Goal: Subscribe to service/newsletter: Subscribe to service/newsletter

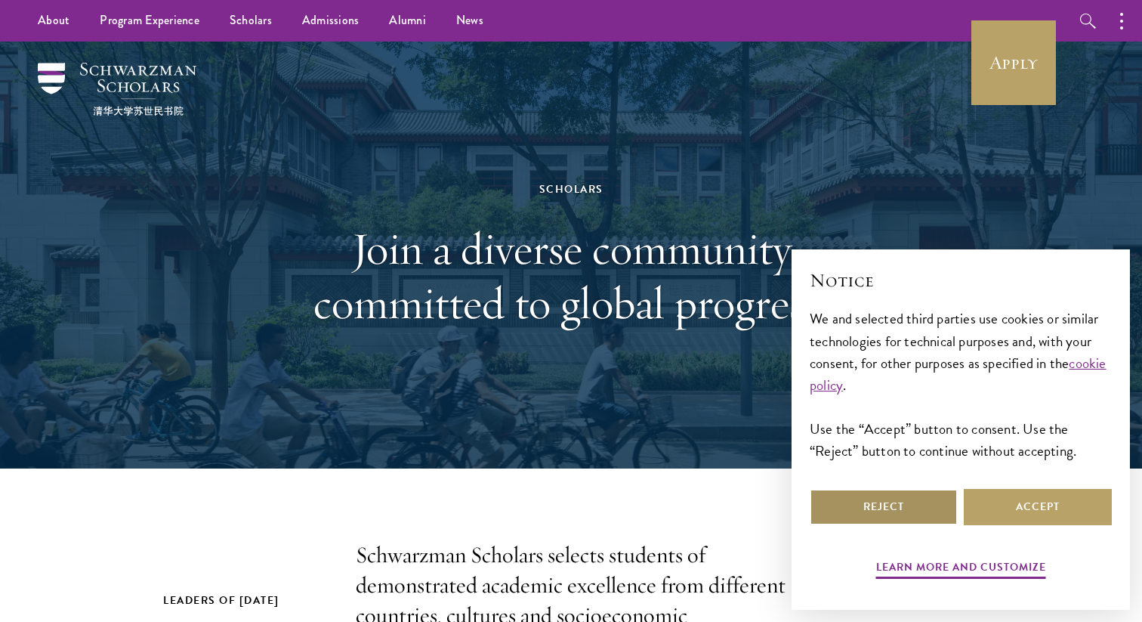
click at [927, 508] on button "Reject" at bounding box center [884, 507] width 148 height 36
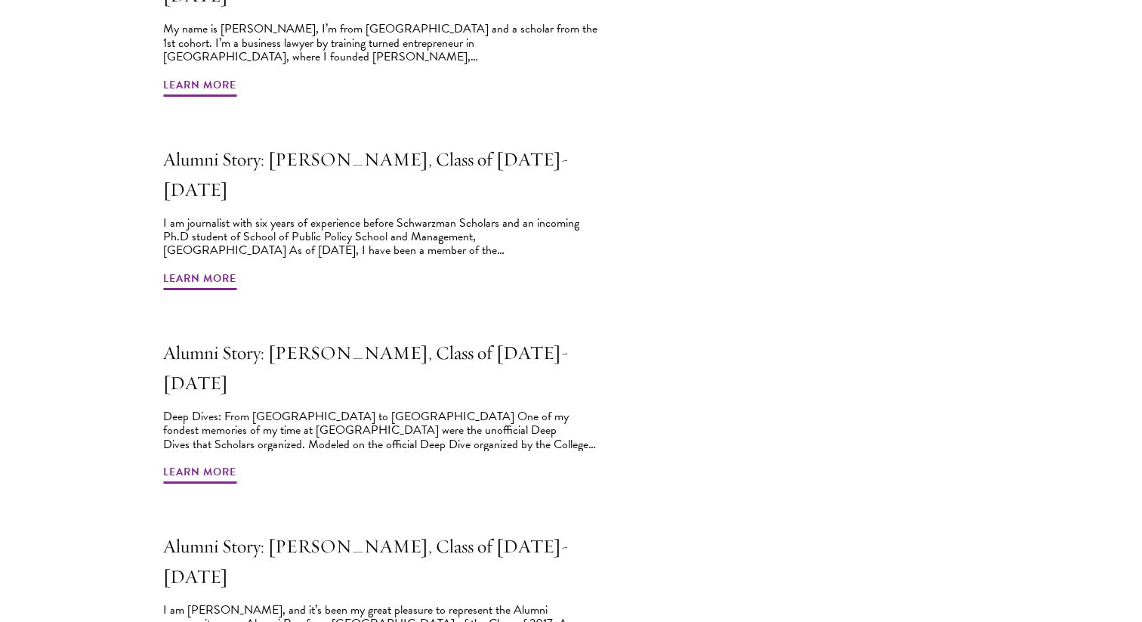
scroll to position [1302, 0]
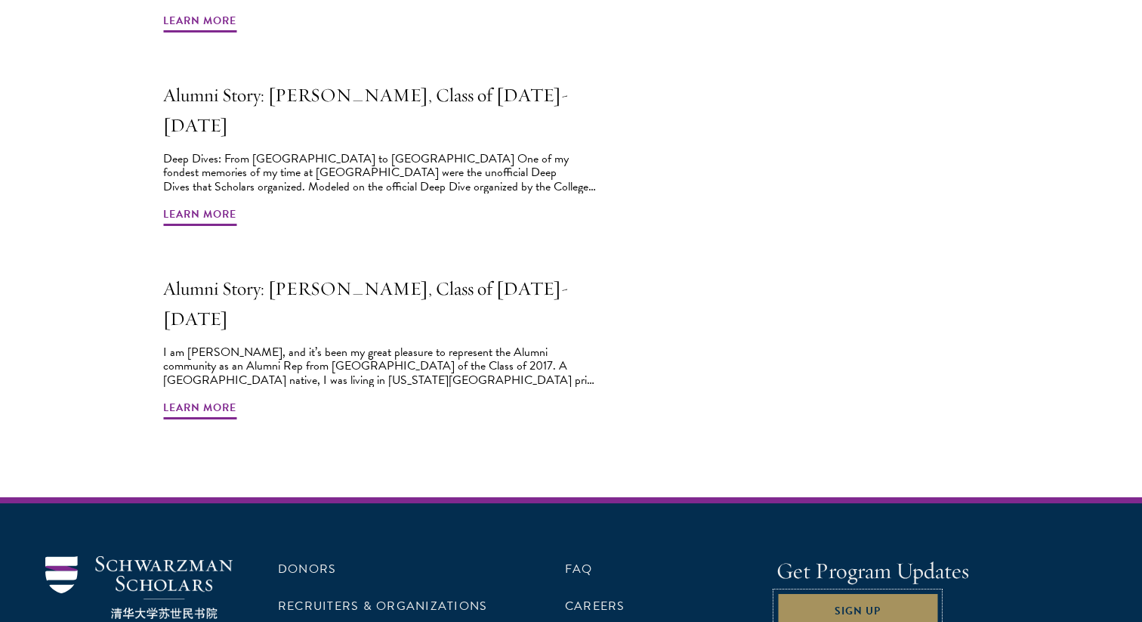
click at [863, 592] on button "Sign Up" at bounding box center [857, 610] width 162 height 36
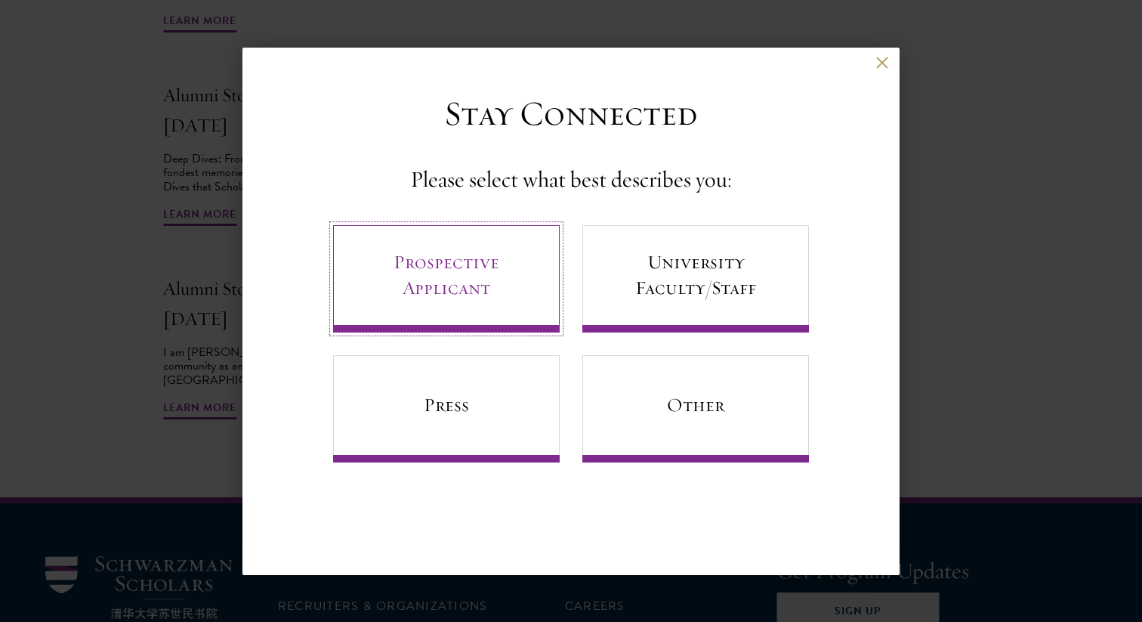
click at [478, 285] on link "Prospective Applicant" at bounding box center [446, 278] width 227 height 107
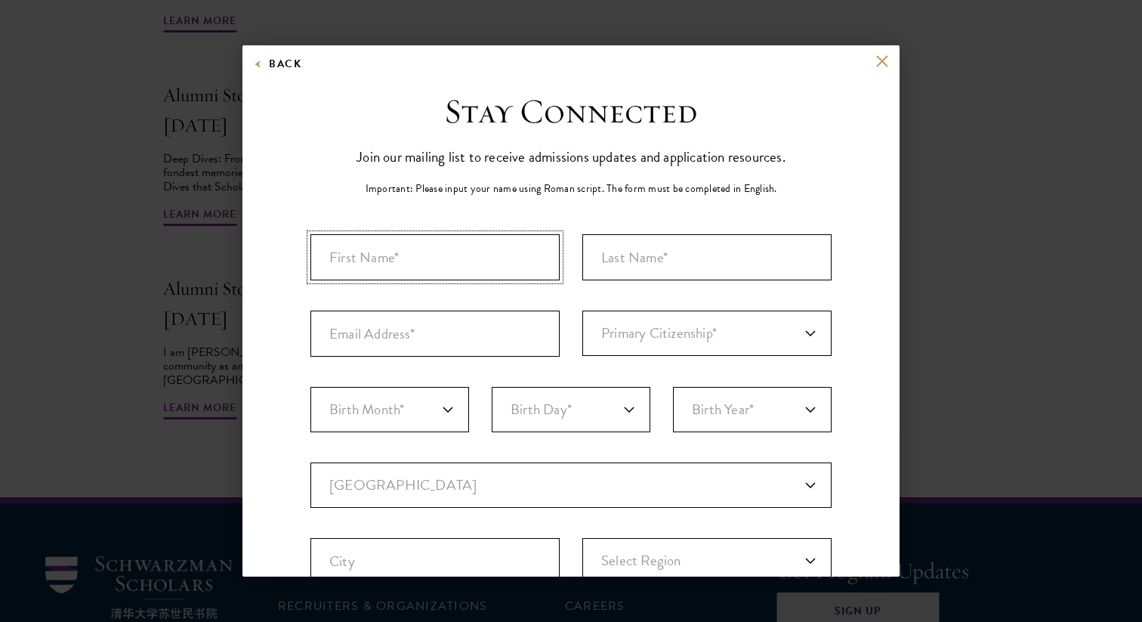
click at [474, 255] on input "First Name*" at bounding box center [434, 257] width 249 height 46
type input "Flora"
type input "Xue"
type input "flora.x2001@gmail.com"
select select "CA"
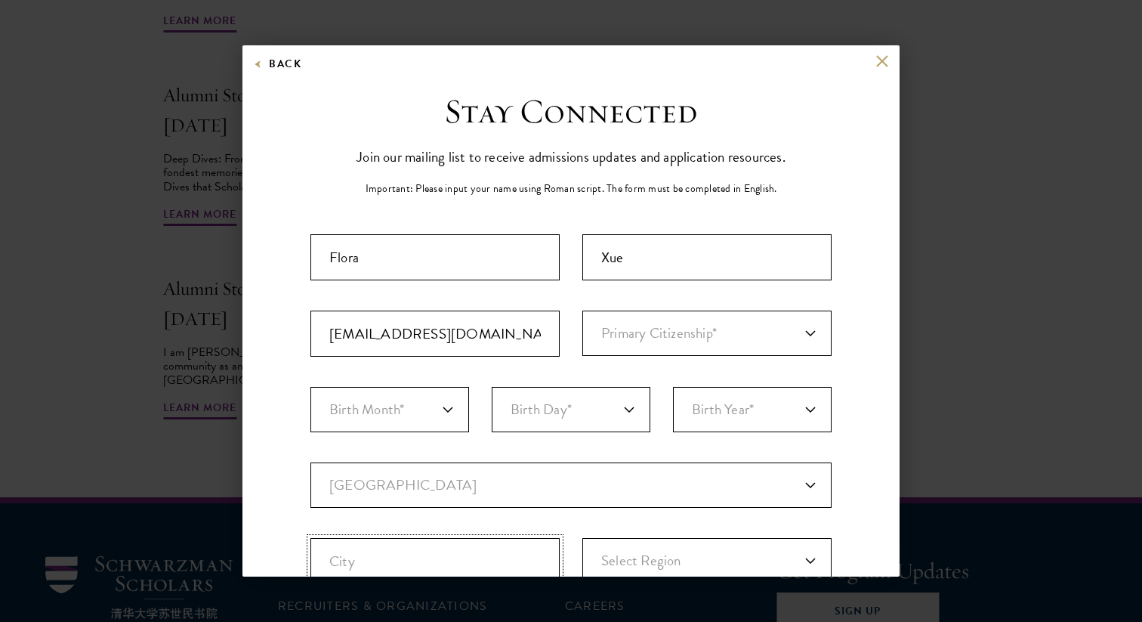
type input "UNIONVILLE"
select select "ON"
click at [598, 338] on select "Primary Citizenship* Afghanistan Aland Islands Albania Algeria Andorra Angola A…" at bounding box center [706, 332] width 249 height 45
select select "CA"
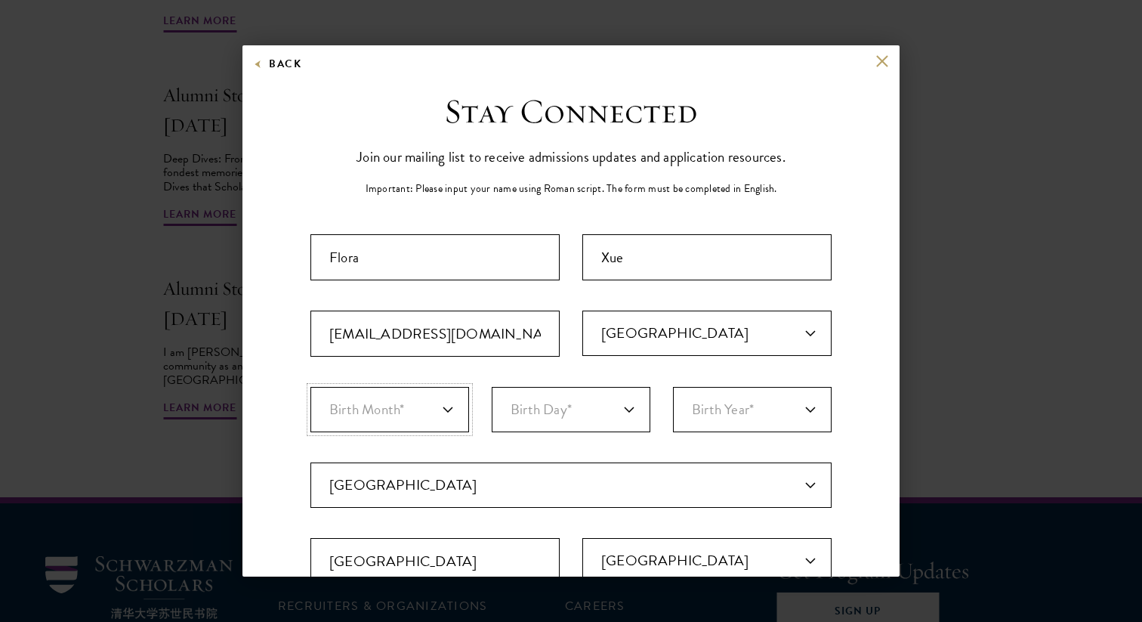
click at [427, 406] on select "Birth Month* January February March April May June July August September Octobe…" at bounding box center [389, 409] width 159 height 45
select select "04"
click at [578, 408] on select "Birth Day* 1 2 3 4 5 6 7 8 9 10 11 12 13 14 15 16 17 18 19 20 21 22 23 24 25 26…" at bounding box center [571, 409] width 159 height 45
select select "15"
click at [754, 417] on select "Birth Year* 2025 2024 2023 2022 2021 2020 2019 2018 2017 2016 2015 2014 2013 20…" at bounding box center [752, 409] width 159 height 45
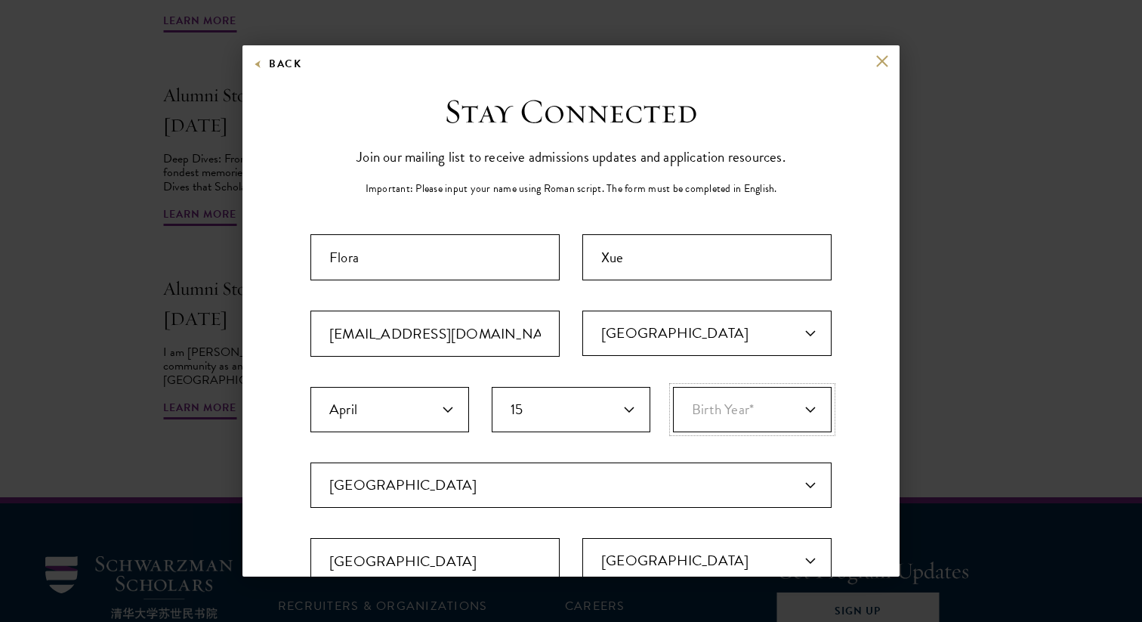
select select "2001"
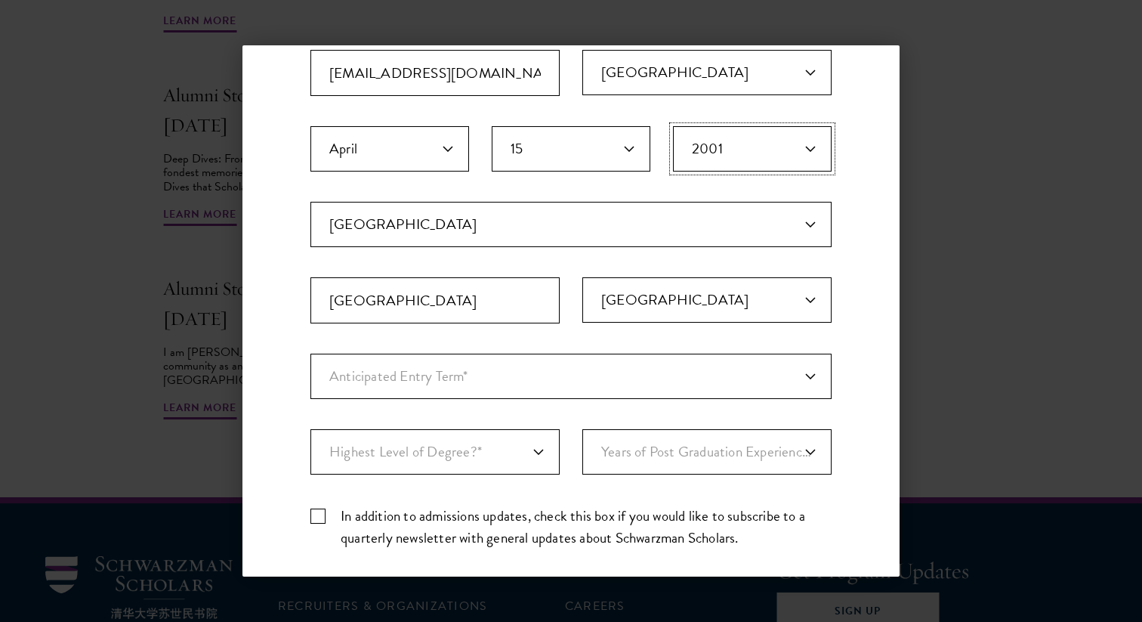
scroll to position [275, 0]
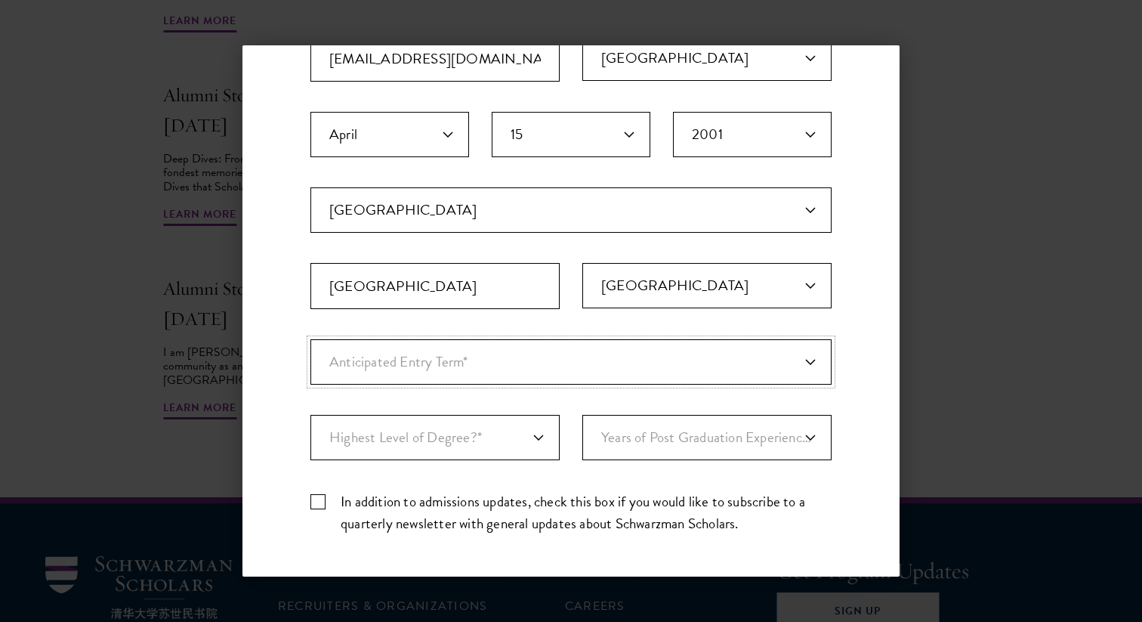
click at [549, 345] on select "Anticipated Entry Term* August 2026 (Application opens April 2025) Just Explori…" at bounding box center [570, 361] width 521 height 45
select select "e64b8ab3-eabb-4867-96d5-7e6b4840665f"
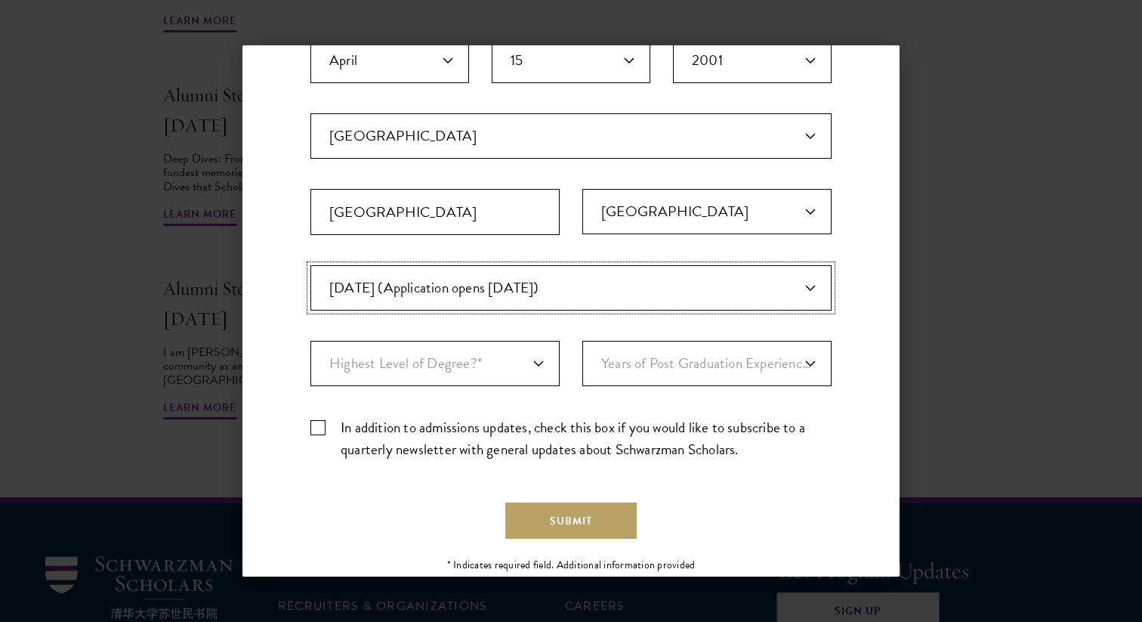
scroll to position [359, 0]
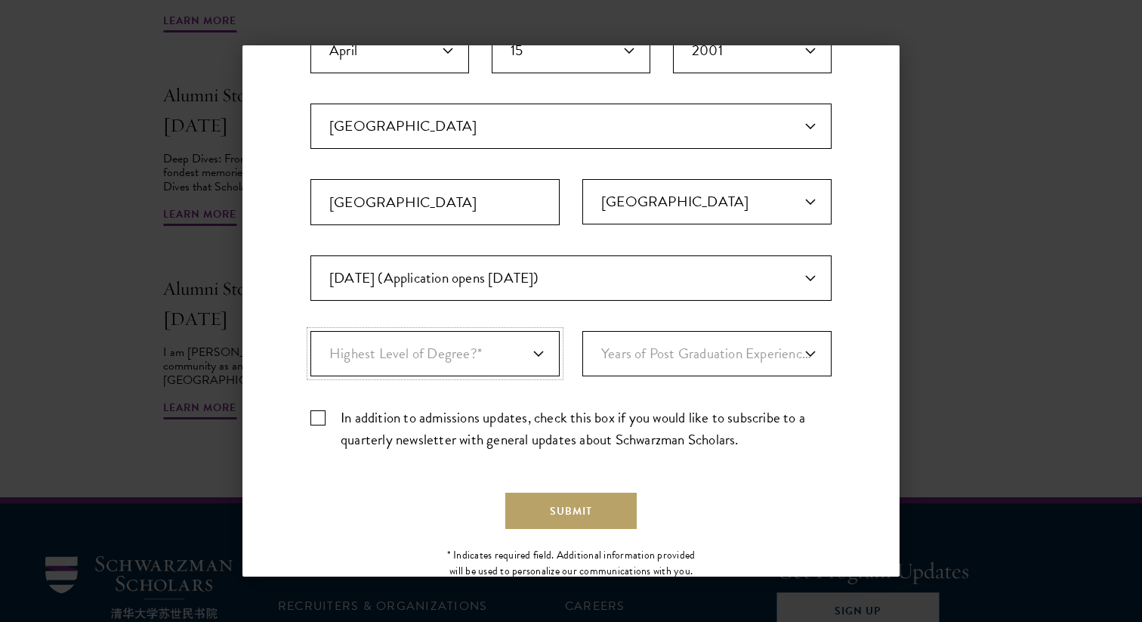
click at [483, 365] on select "Highest Level of Degree?* PHD Bachelor's Master's Current Undergraduate Student" at bounding box center [434, 353] width 249 height 45
select select "baef124f-e103-44b1-8ca6-5d0669438e44"
click at [684, 366] on select "Years of Post Graduation Experience?* 1 2 3 4 5 6 7 8 9 10" at bounding box center [706, 353] width 249 height 45
select select "3"
click at [609, 349] on select "Years of Post Graduation Experience?* 1 2 3 4 5 6 7 8 9 10" at bounding box center [706, 353] width 249 height 45
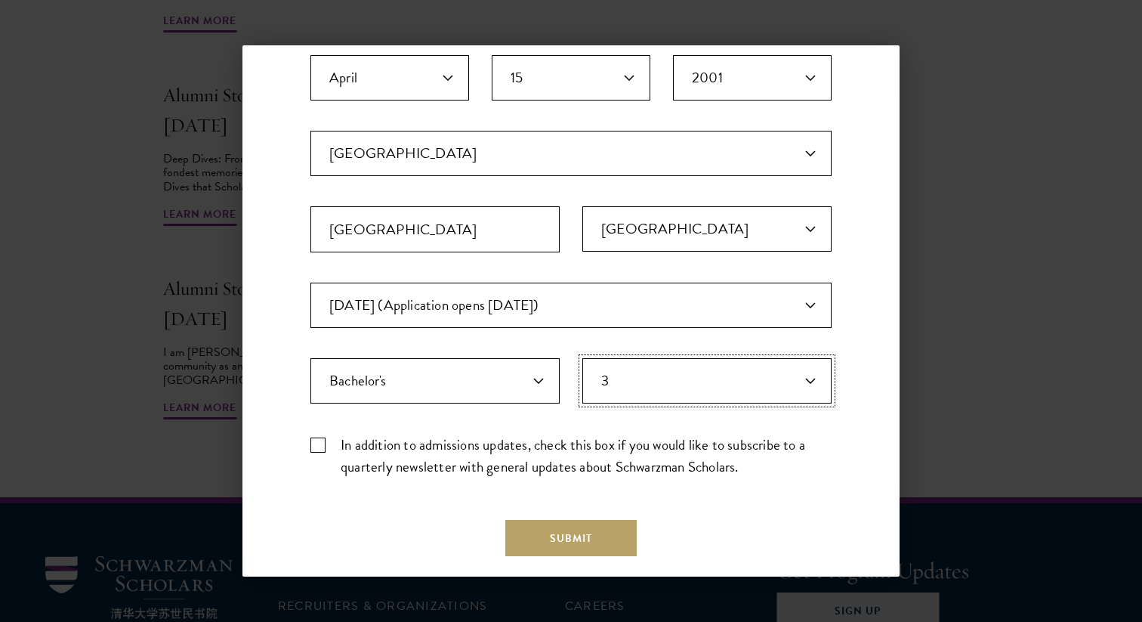
scroll to position [406, 0]
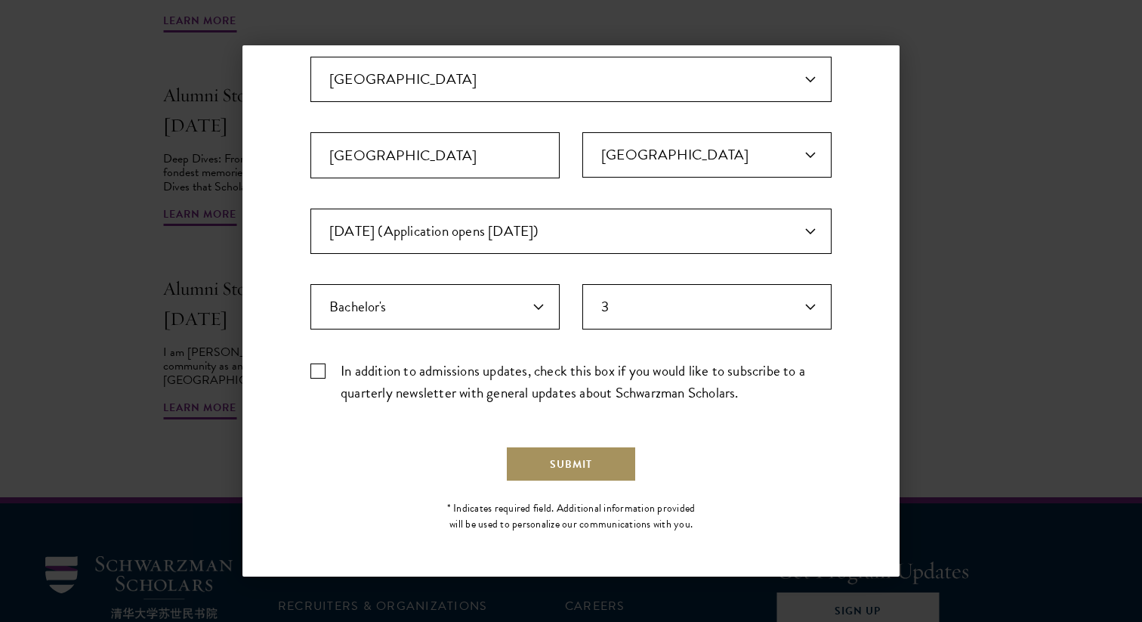
click at [587, 465] on button "Submit" at bounding box center [570, 464] width 131 height 36
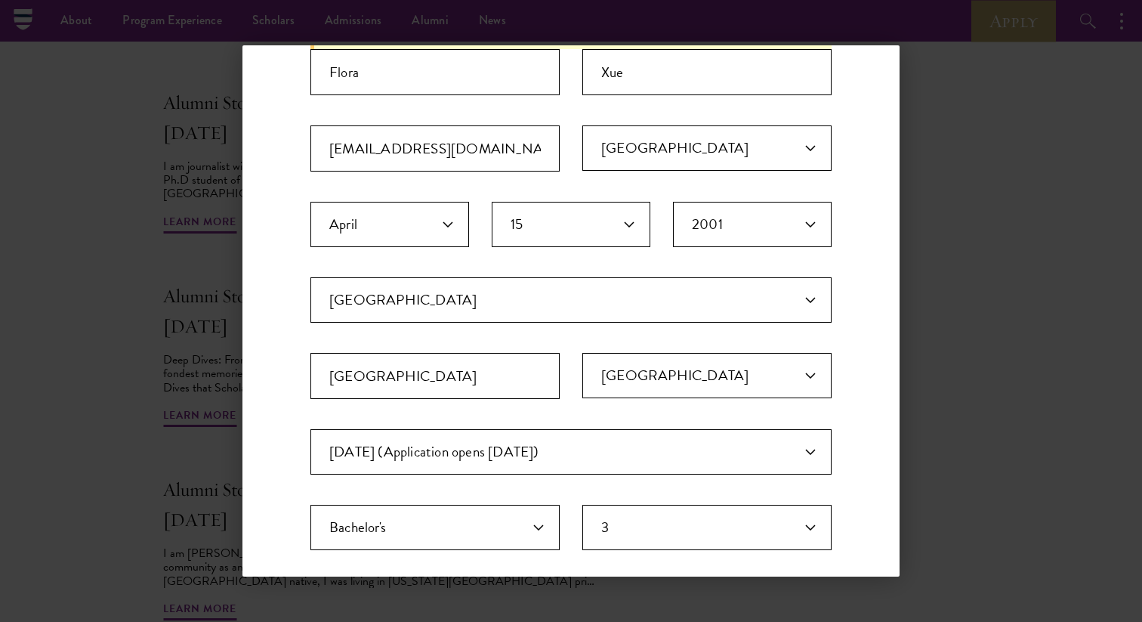
scroll to position [0, 0]
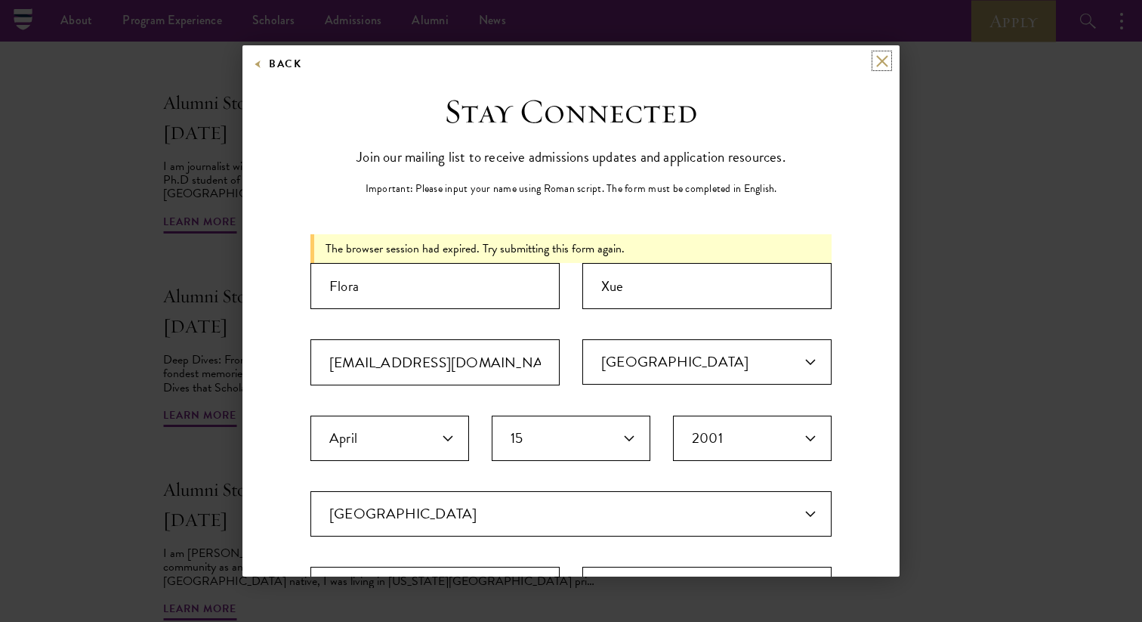
click at [884, 57] on button at bounding box center [881, 60] width 13 height 13
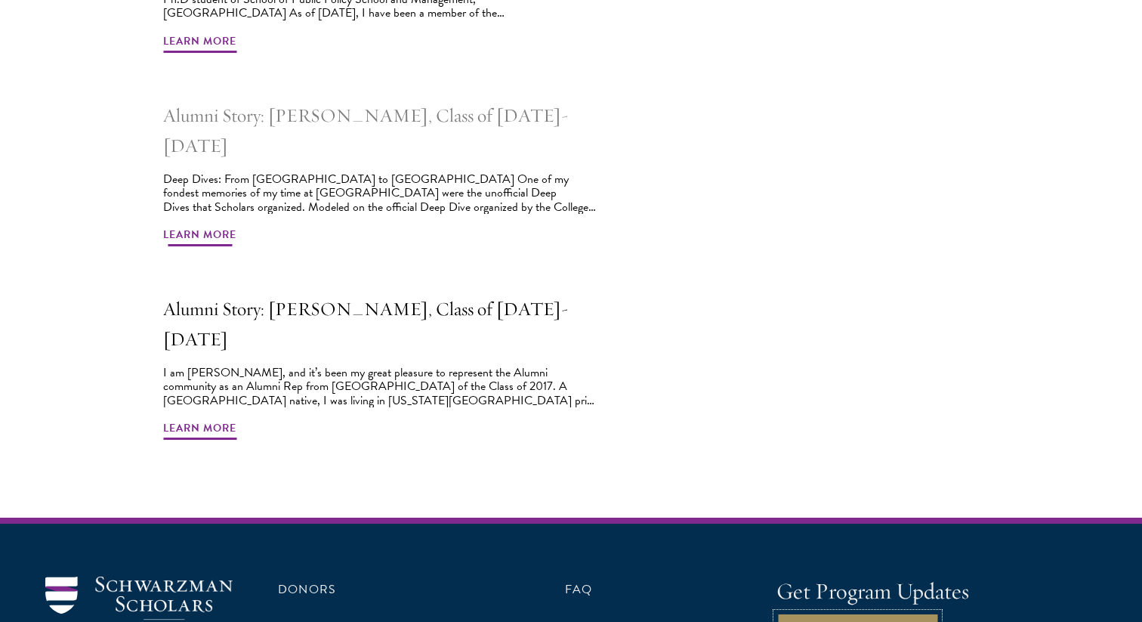
scroll to position [1302, 0]
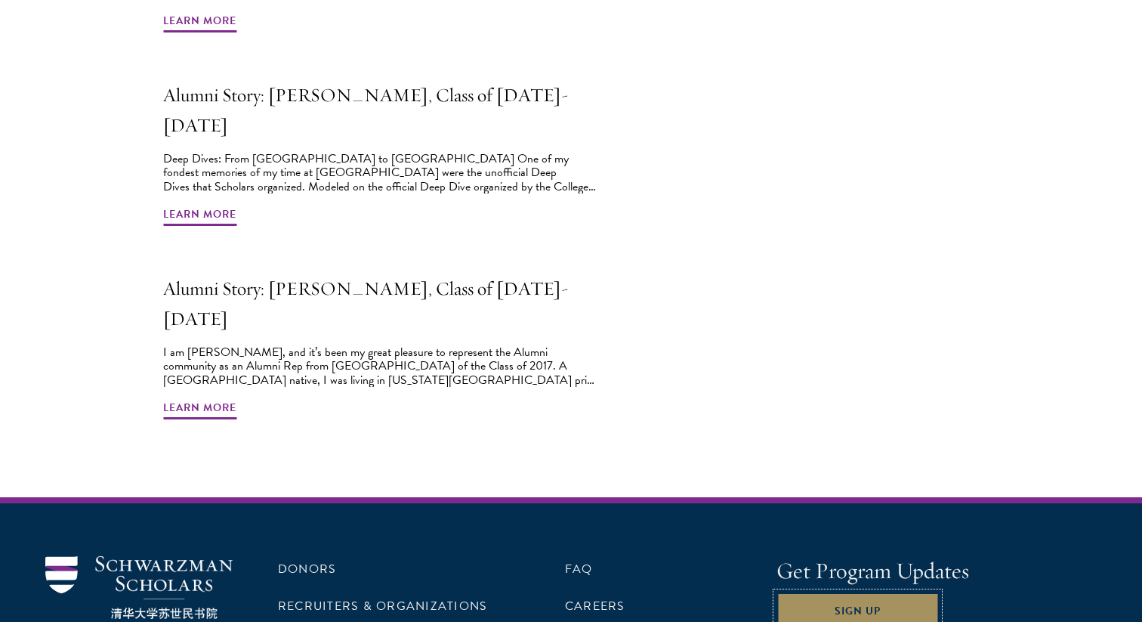
click at [864, 592] on button "Sign Up" at bounding box center [857, 610] width 162 height 36
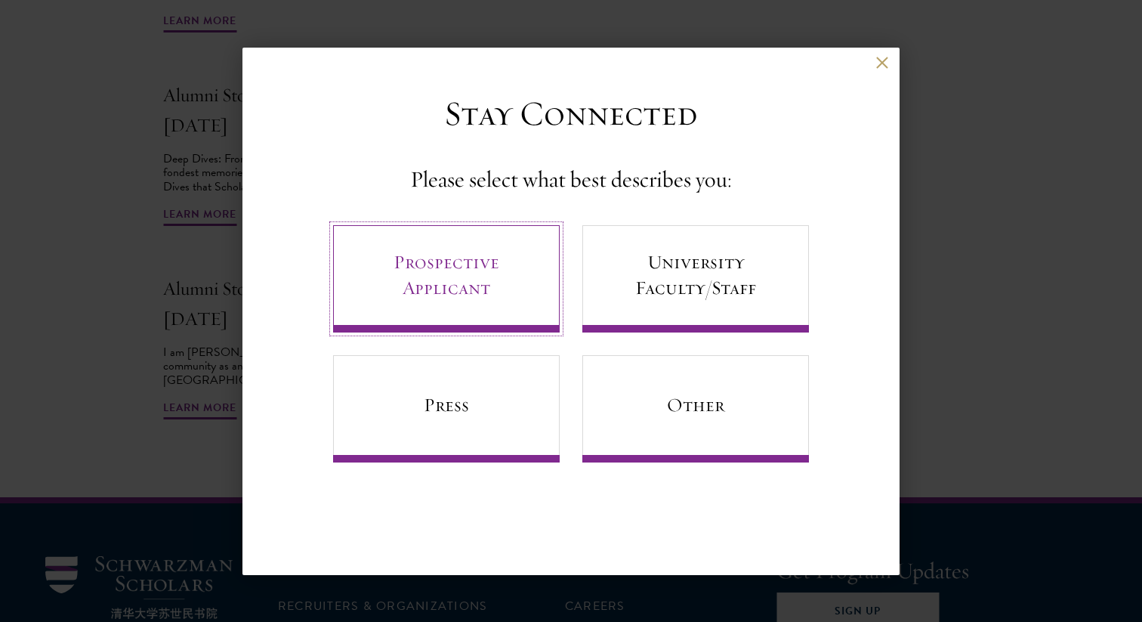
click at [510, 268] on link "Prospective Applicant" at bounding box center [446, 278] width 227 height 107
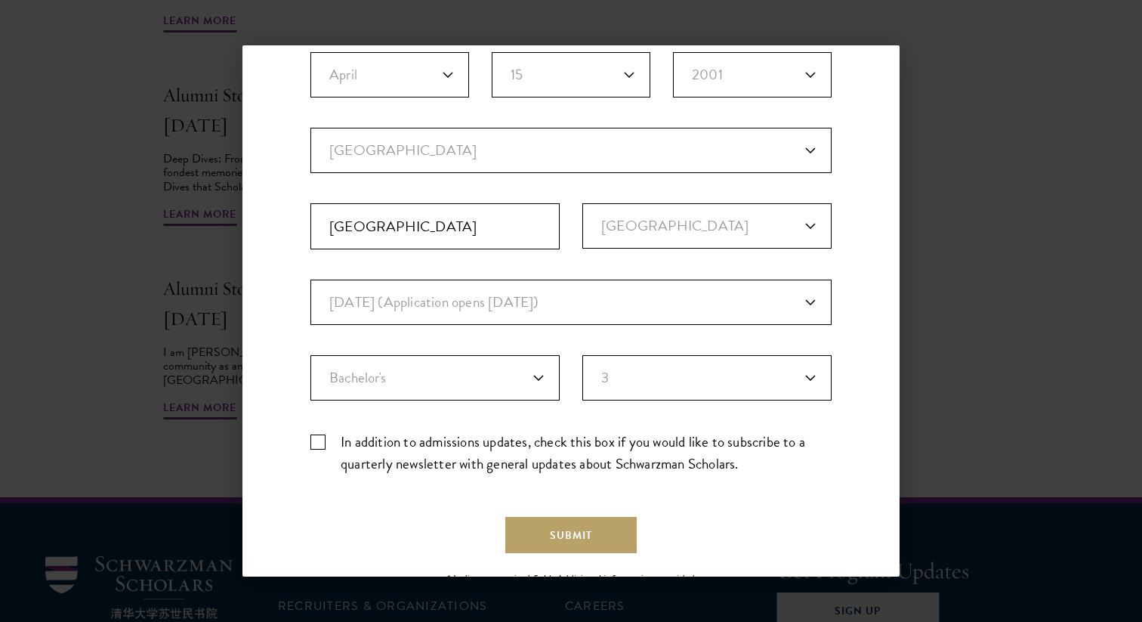
scroll to position [370, 0]
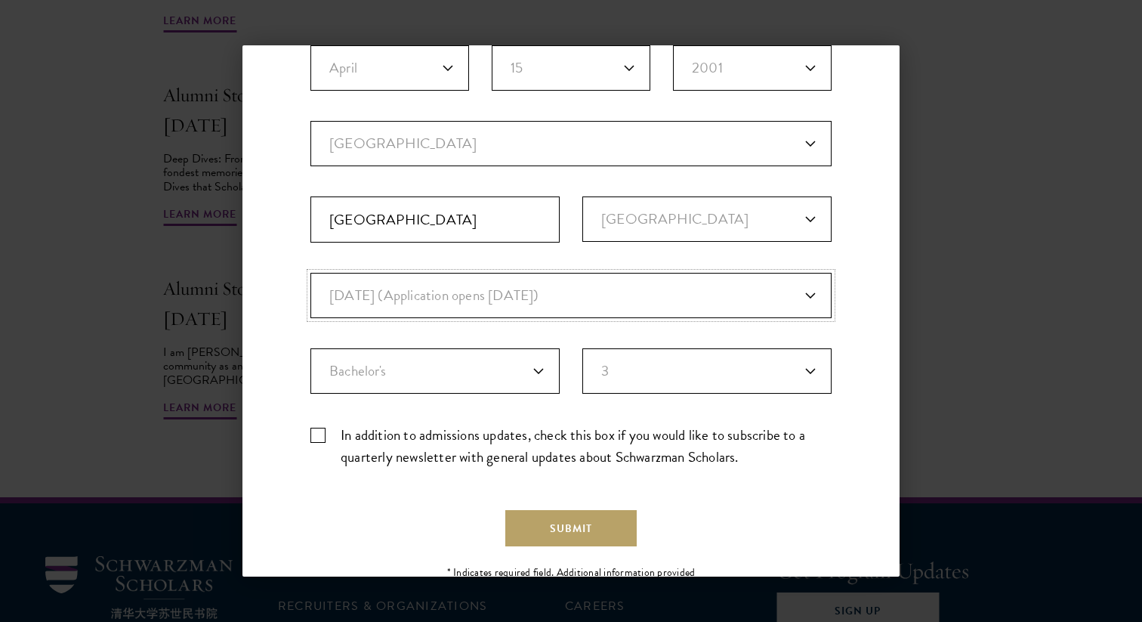
click at [609, 304] on select "Anticipated Entry Term* August 2026 (Application opens April 2025) Just Explori…" at bounding box center [570, 295] width 521 height 45
click at [554, 521] on button "Submit" at bounding box center [570, 528] width 131 height 36
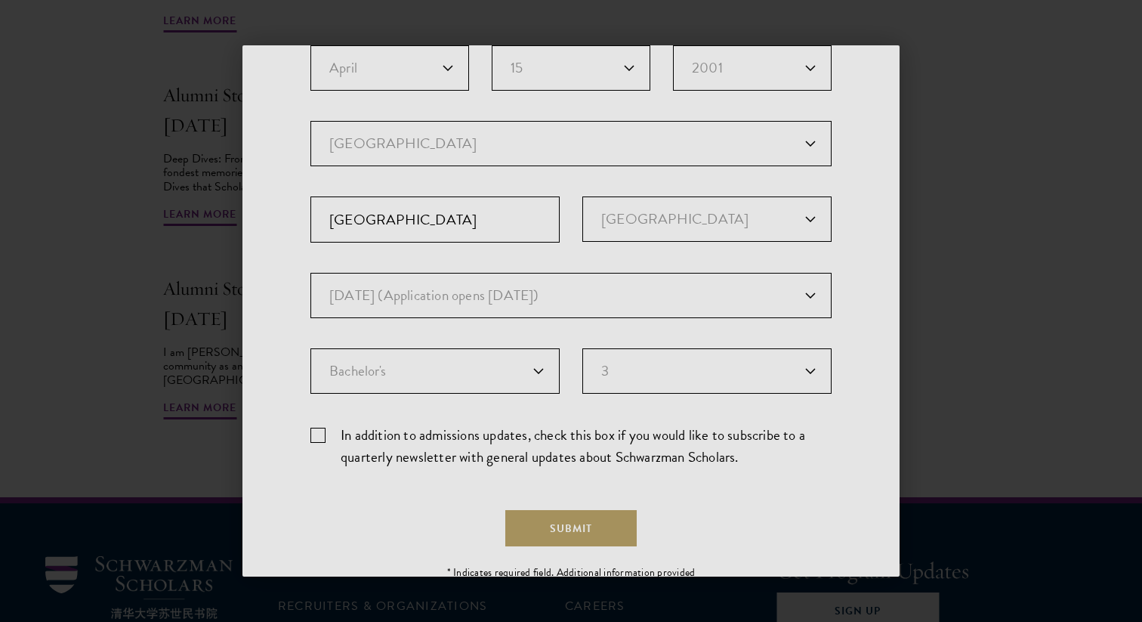
scroll to position [0, 0]
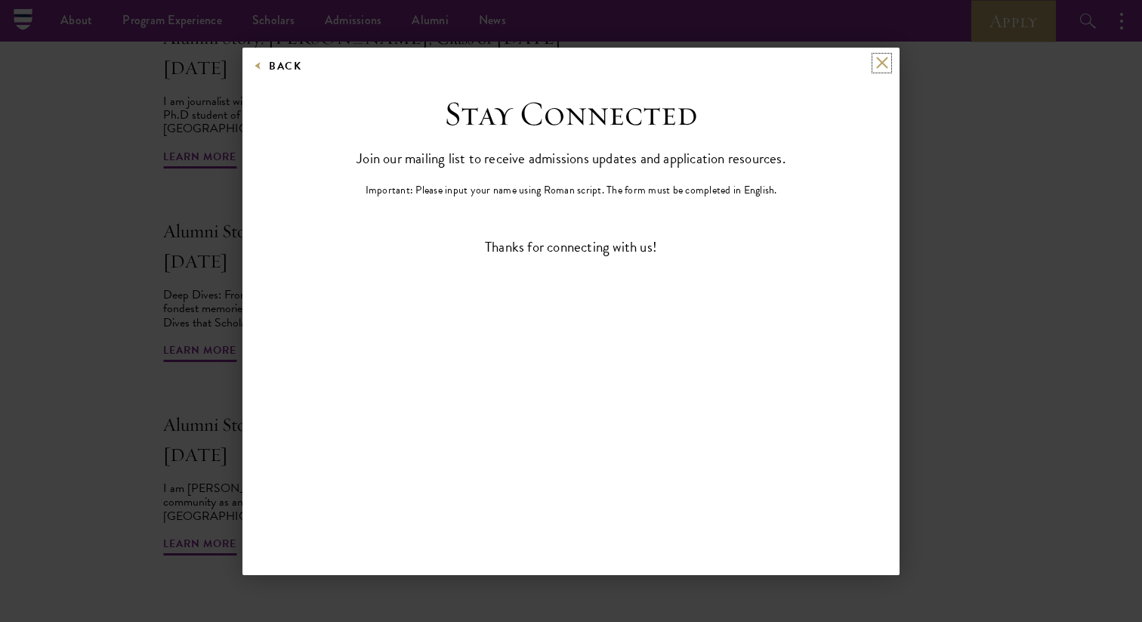
click at [878, 61] on button at bounding box center [881, 63] width 13 height 13
